Goal: Task Accomplishment & Management: Use online tool/utility

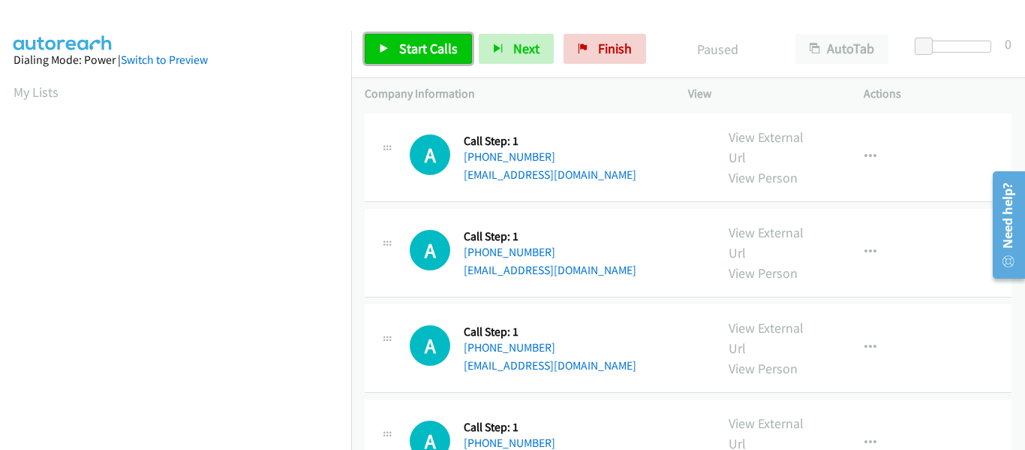
click at [393, 43] on link "Start Calls" at bounding box center [418, 49] width 107 height 30
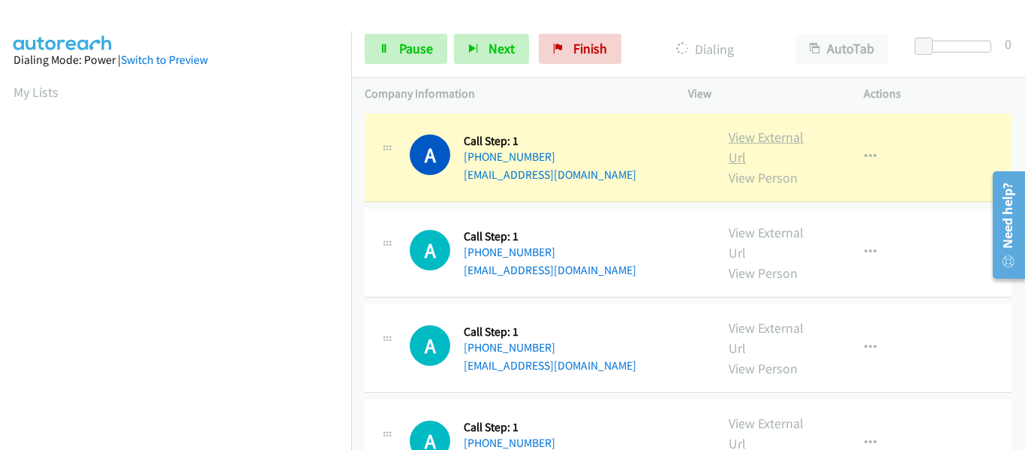
click at [763, 136] on link "View External Url" at bounding box center [766, 147] width 75 height 38
click at [396, 56] on link "Pause" at bounding box center [406, 49] width 83 height 30
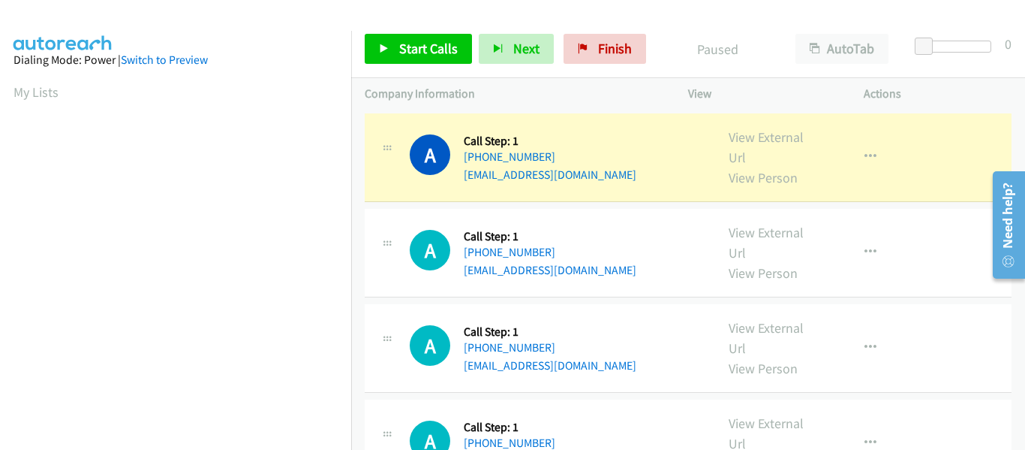
scroll to position [393, 0]
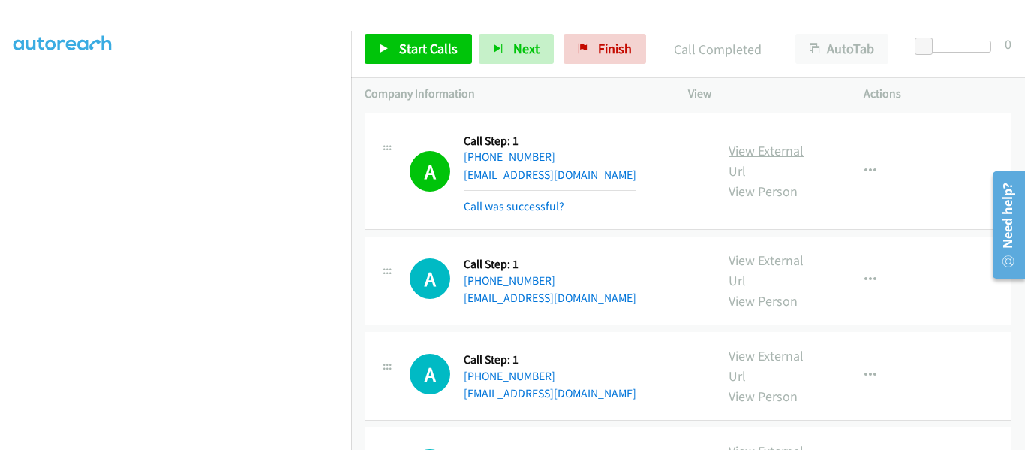
click at [758, 154] on link "View External Url" at bounding box center [766, 161] width 75 height 38
click at [393, 49] on link "Start Calls" at bounding box center [418, 49] width 107 height 30
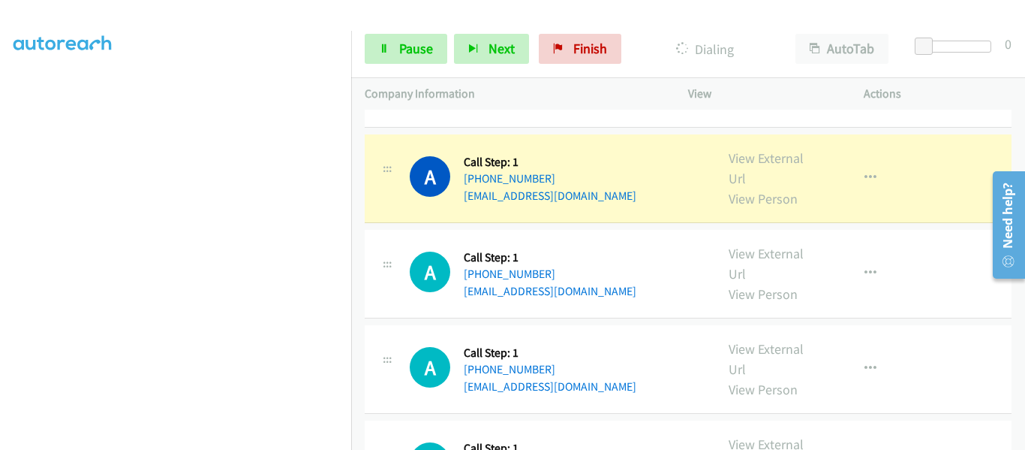
scroll to position [75, 0]
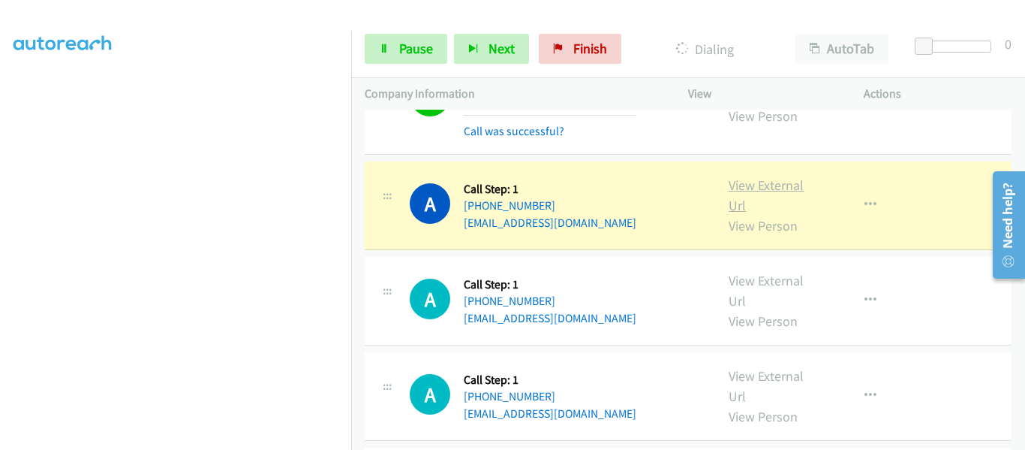
click at [761, 184] on link "View External Url" at bounding box center [766, 195] width 75 height 38
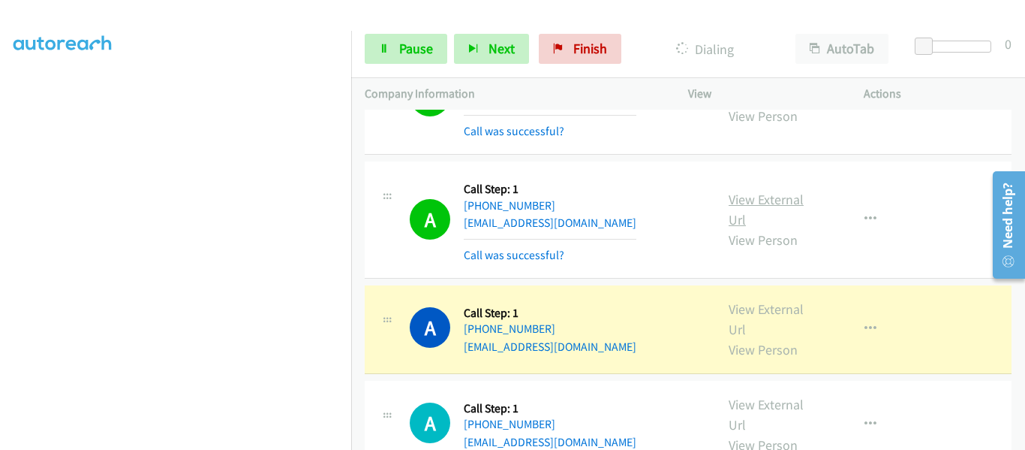
scroll to position [11, 0]
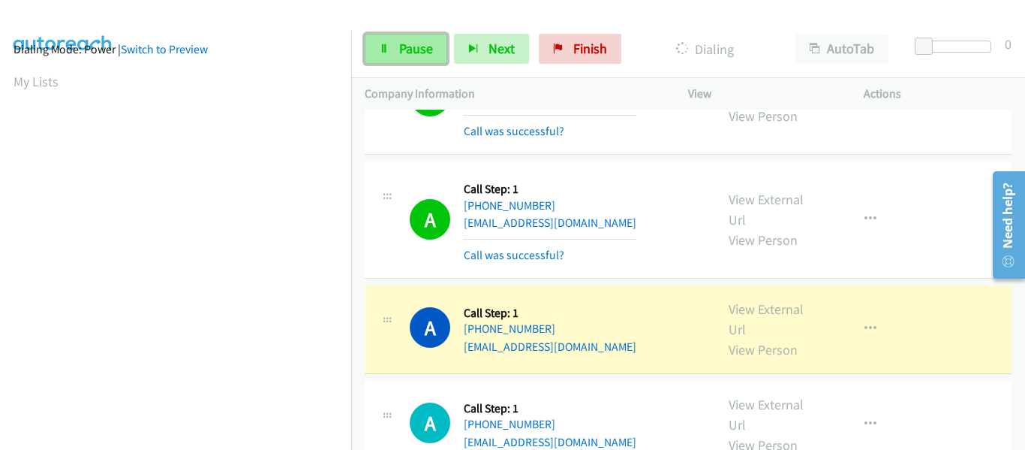
click at [411, 51] on span "Pause" at bounding box center [416, 48] width 34 height 17
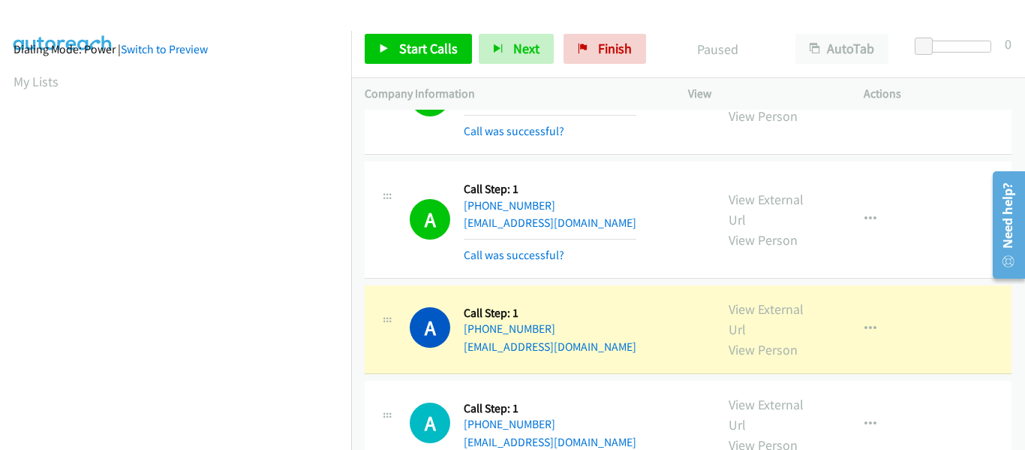
scroll to position [393, 0]
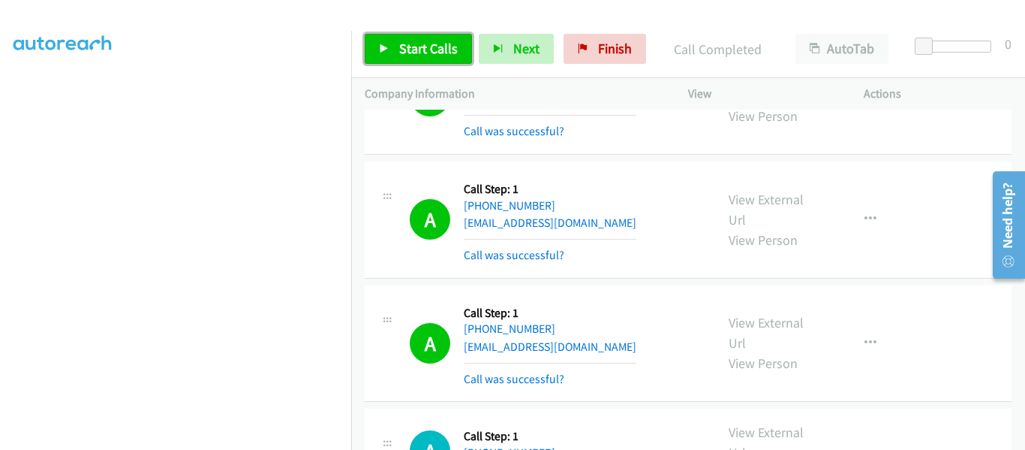
click at [381, 52] on icon at bounding box center [384, 49] width 11 height 11
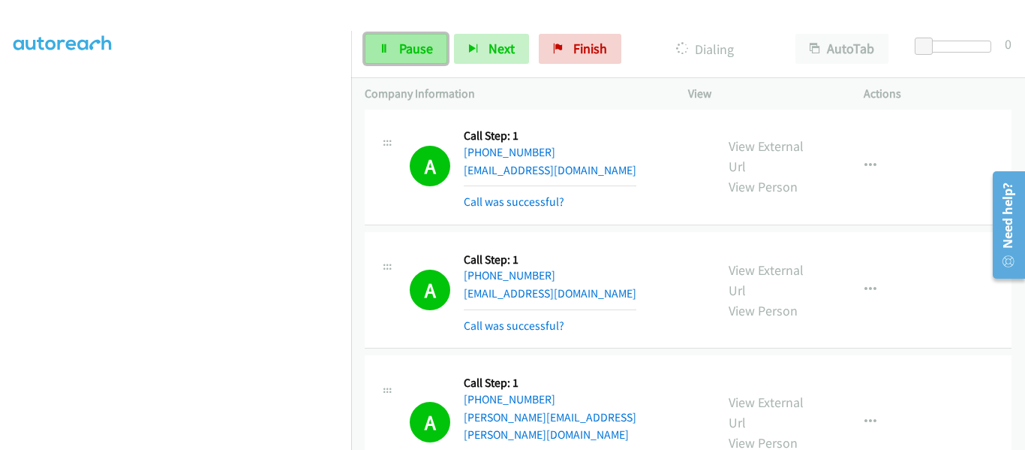
click at [390, 59] on link "Pause" at bounding box center [406, 49] width 83 height 30
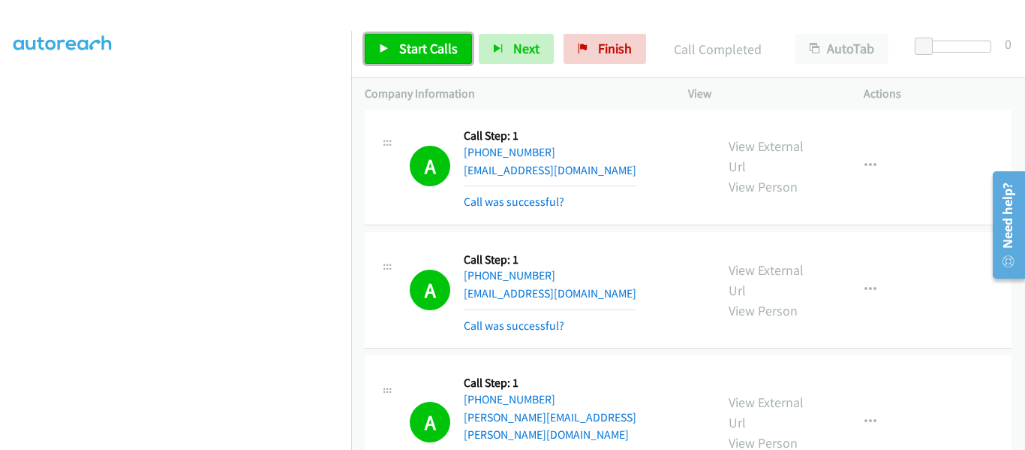
click at [381, 48] on icon at bounding box center [384, 49] width 11 height 11
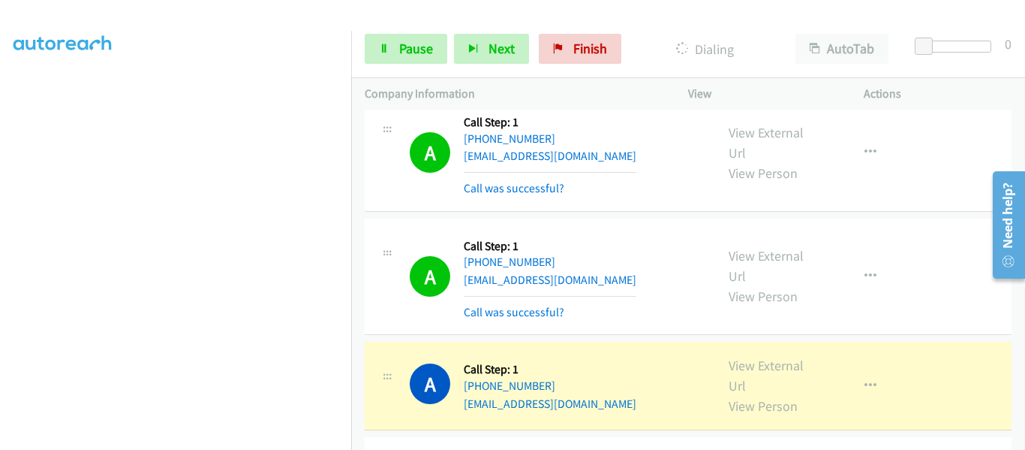
scroll to position [1051, 0]
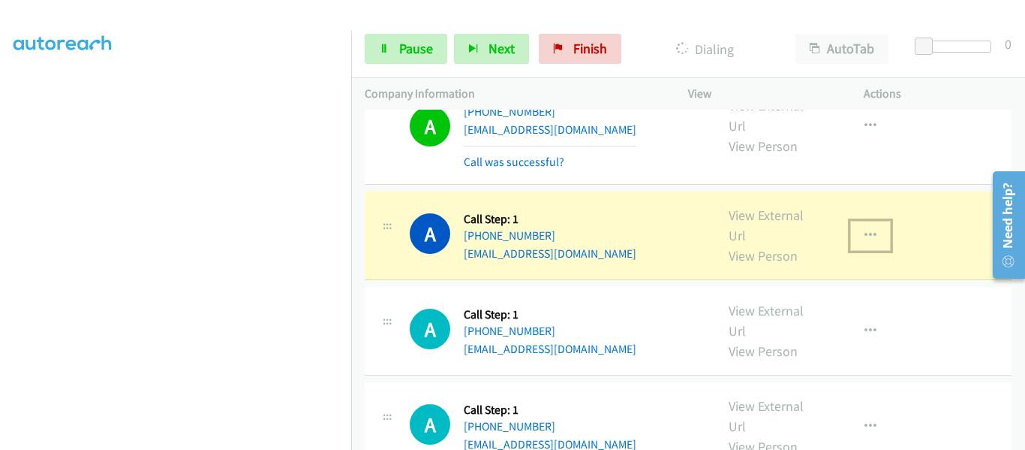
click at [867, 230] on icon "button" at bounding box center [871, 236] width 12 height 12
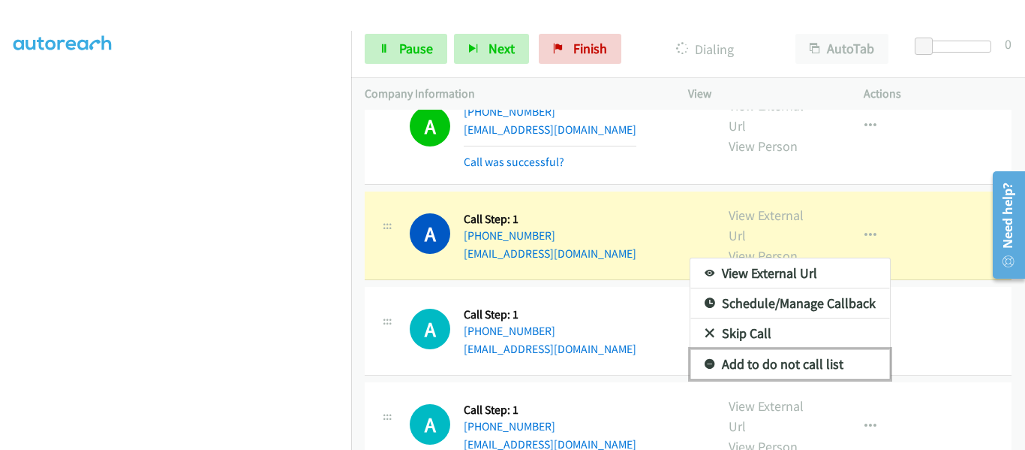
click at [799, 349] on link "Add to do not call list" at bounding box center [791, 364] width 200 height 30
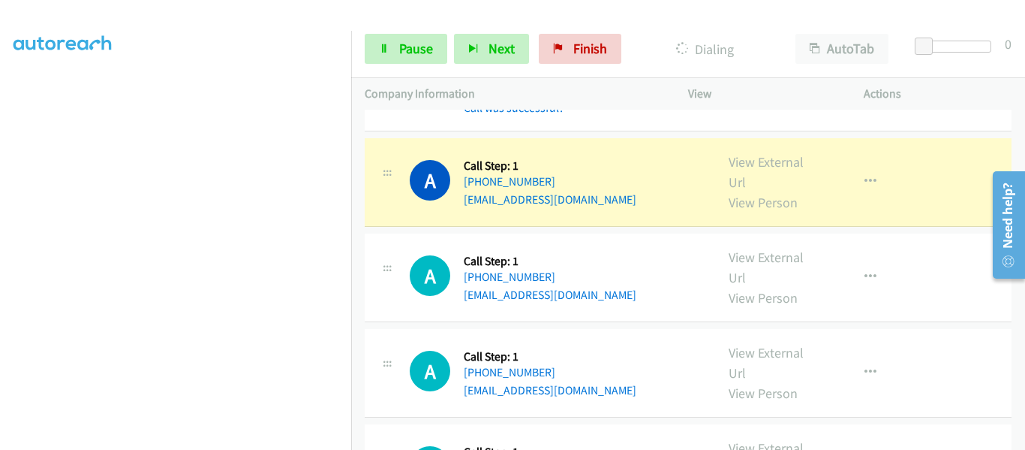
scroll to position [1201, 0]
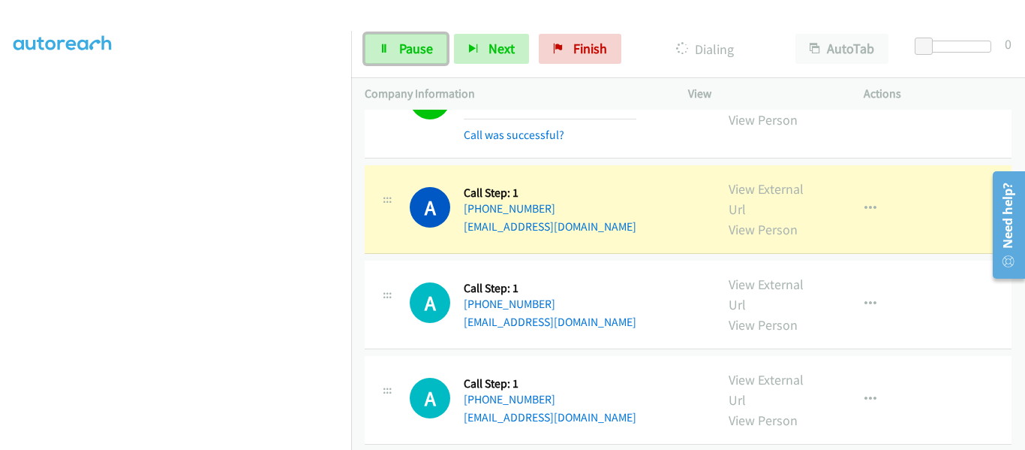
click at [395, 61] on link "Pause" at bounding box center [406, 49] width 83 height 30
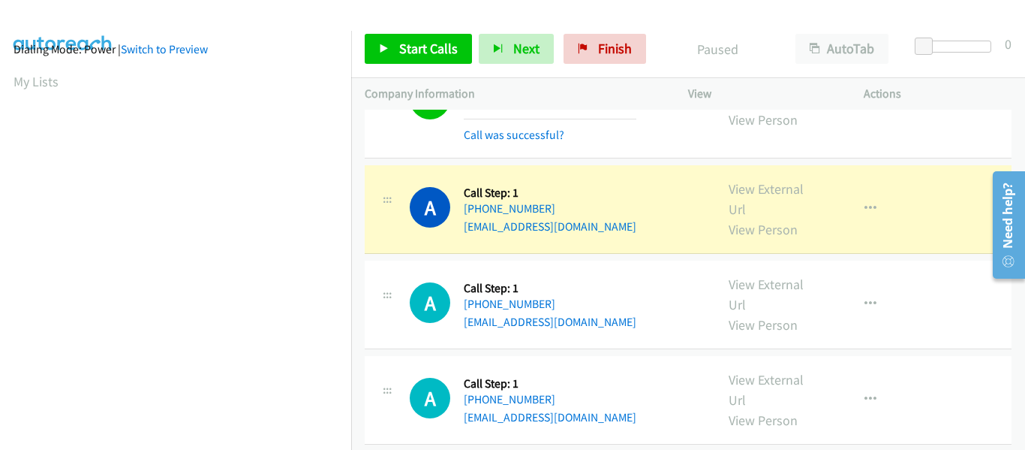
scroll to position [393, 0]
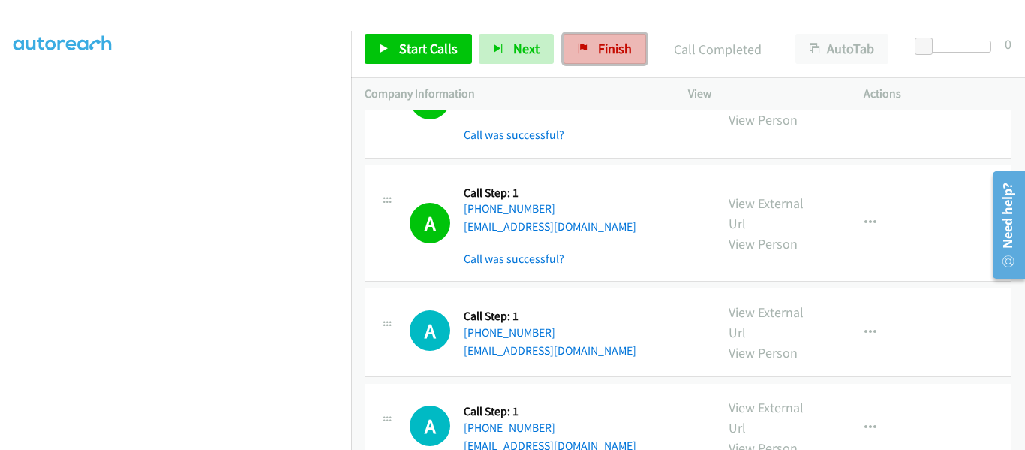
click at [606, 56] on span "Finish" at bounding box center [615, 48] width 34 height 17
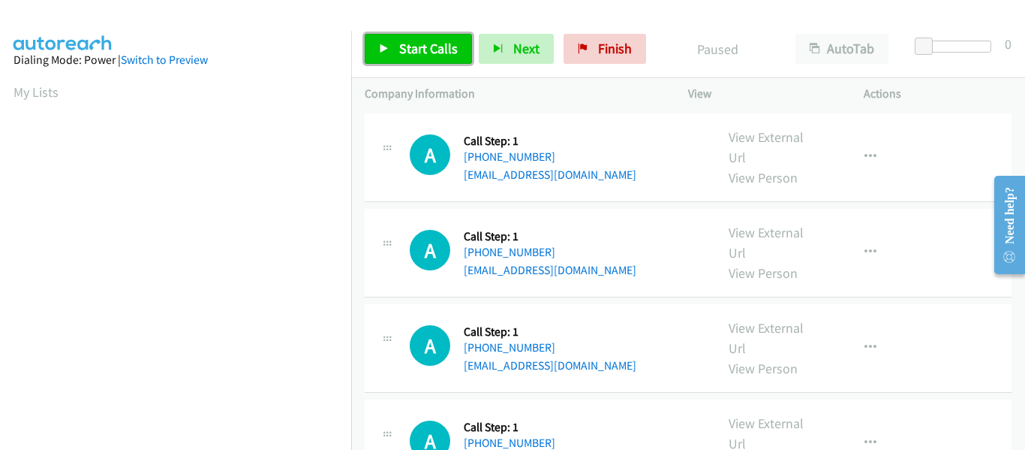
click at [393, 56] on link "Start Calls" at bounding box center [418, 49] width 107 height 30
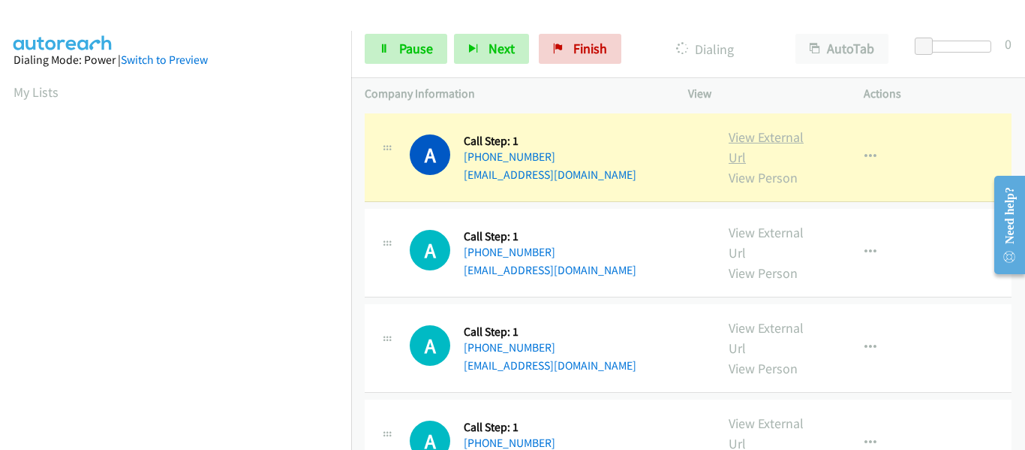
click at [749, 141] on link "View External Url" at bounding box center [766, 147] width 75 height 38
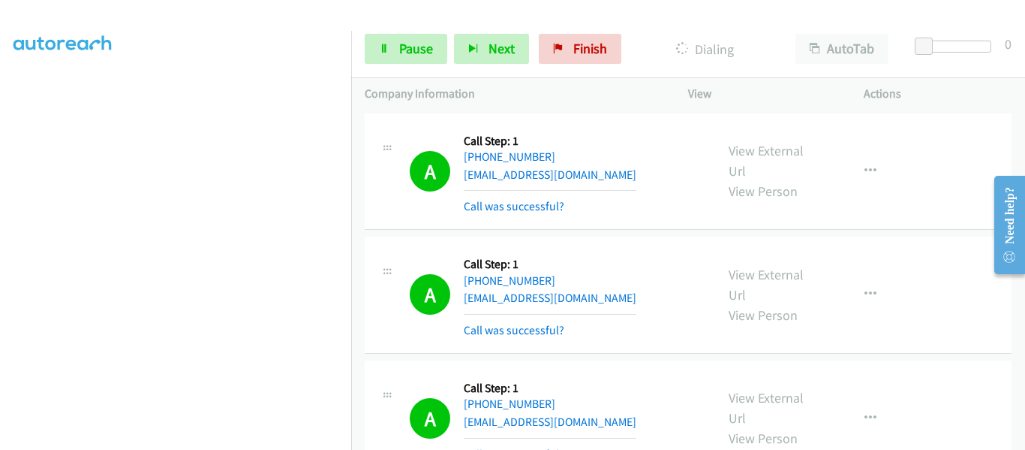
scroll to position [393, 0]
click at [387, 56] on link "Pause" at bounding box center [406, 49] width 83 height 30
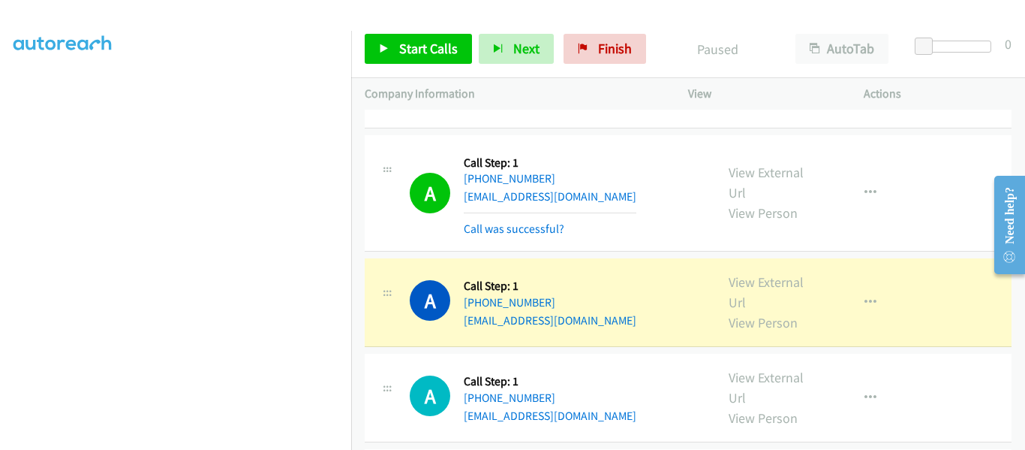
scroll to position [300, 0]
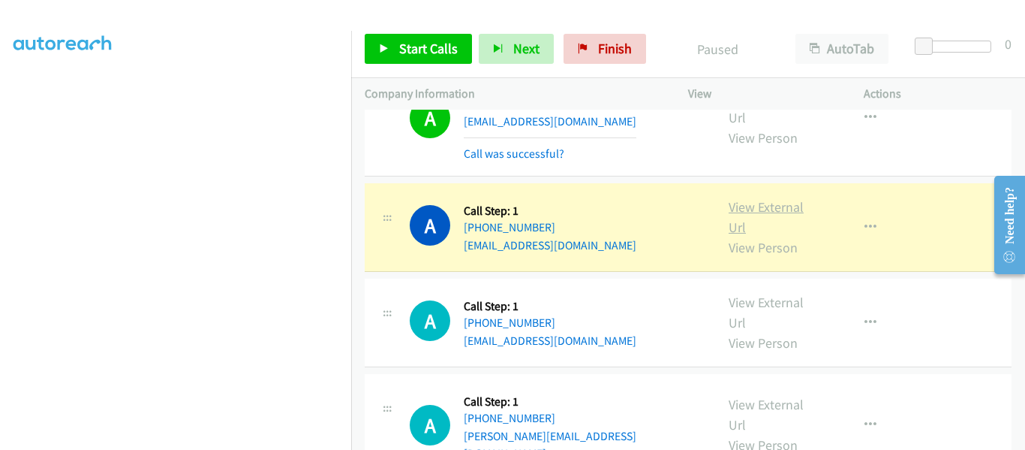
click at [765, 208] on link "View External Url" at bounding box center [766, 217] width 75 height 38
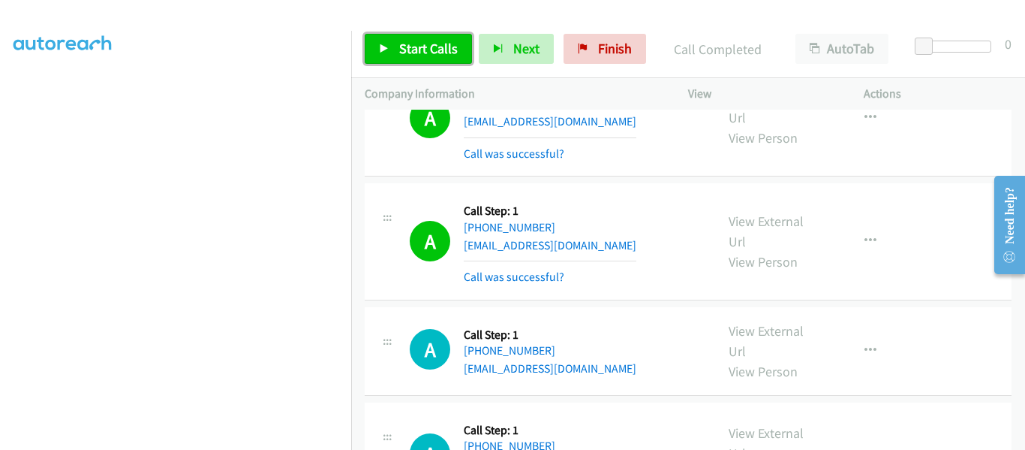
click at [383, 56] on link "Start Calls" at bounding box center [418, 49] width 107 height 30
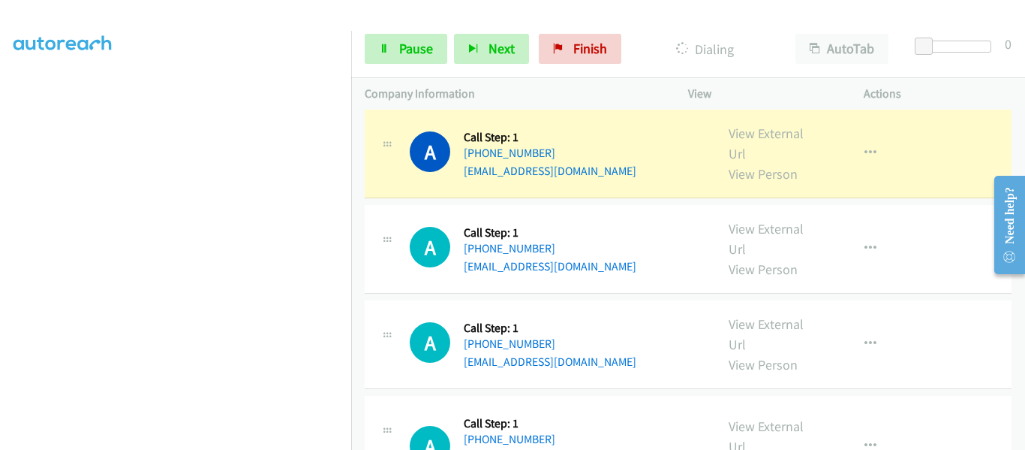
scroll to position [976, 0]
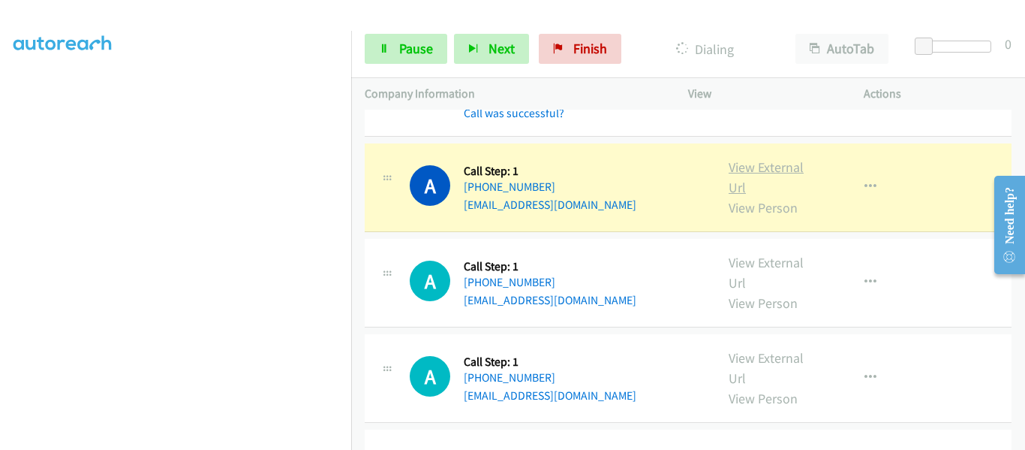
click at [760, 158] on link "View External Url" at bounding box center [766, 177] width 75 height 38
click at [417, 53] on span "Pause" at bounding box center [416, 48] width 34 height 17
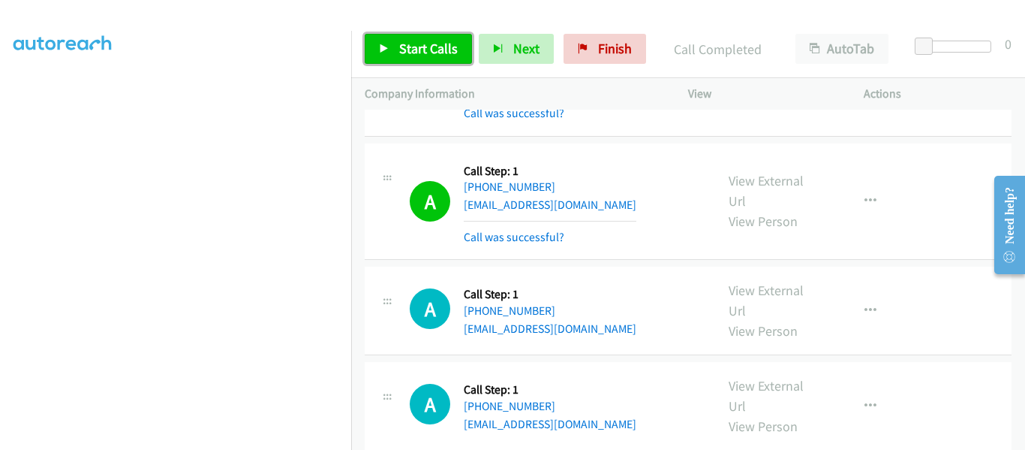
click at [390, 50] on link "Start Calls" at bounding box center [418, 49] width 107 height 30
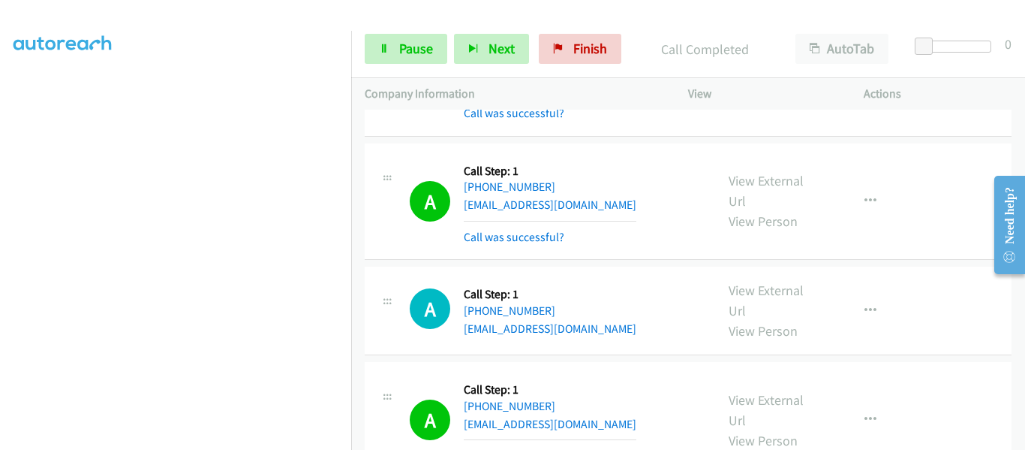
scroll to position [393, 0]
click at [387, 51] on icon at bounding box center [384, 49] width 11 height 11
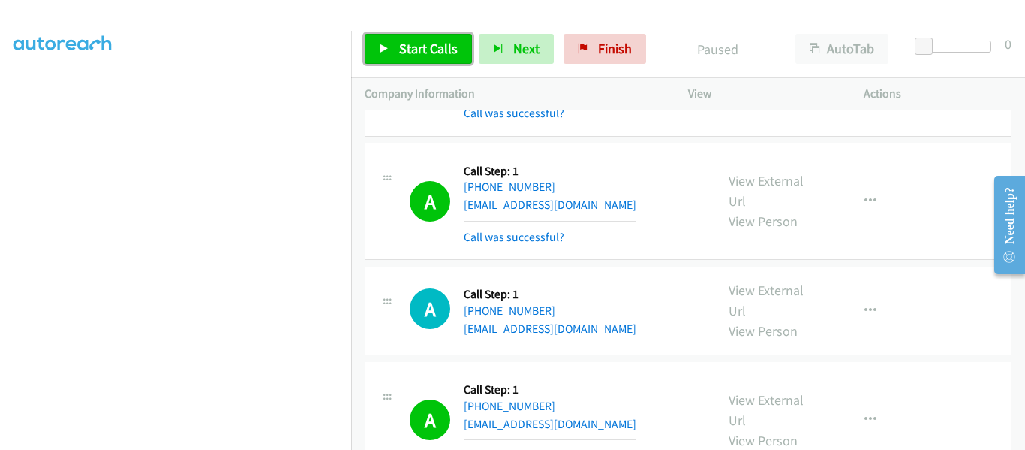
click at [386, 49] on icon at bounding box center [384, 49] width 11 height 11
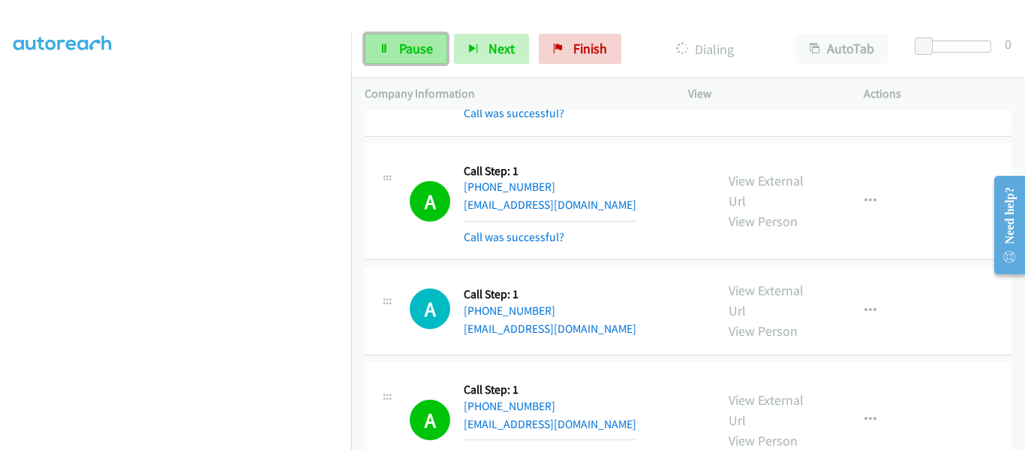
click at [390, 52] on link "Pause" at bounding box center [406, 49] width 83 height 30
